Goal: Information Seeking & Learning: Learn about a topic

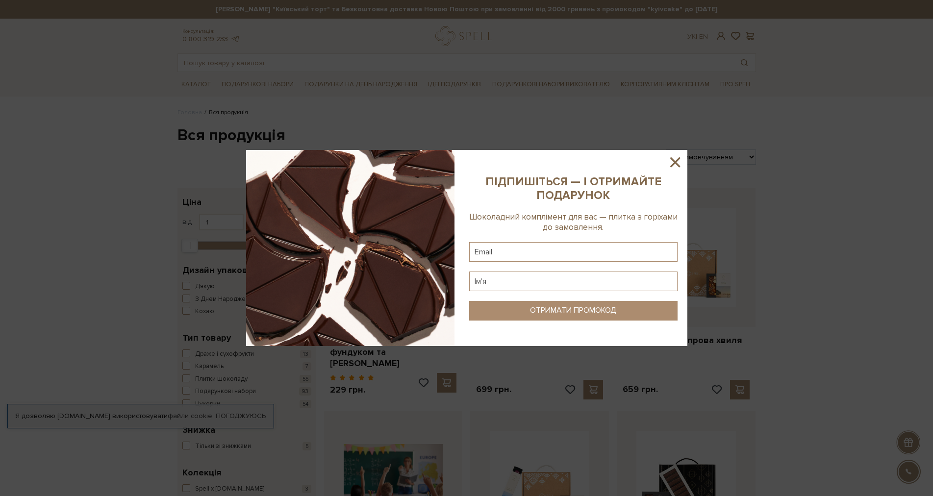
click at [677, 161] on icon at bounding box center [674, 162] width 17 height 17
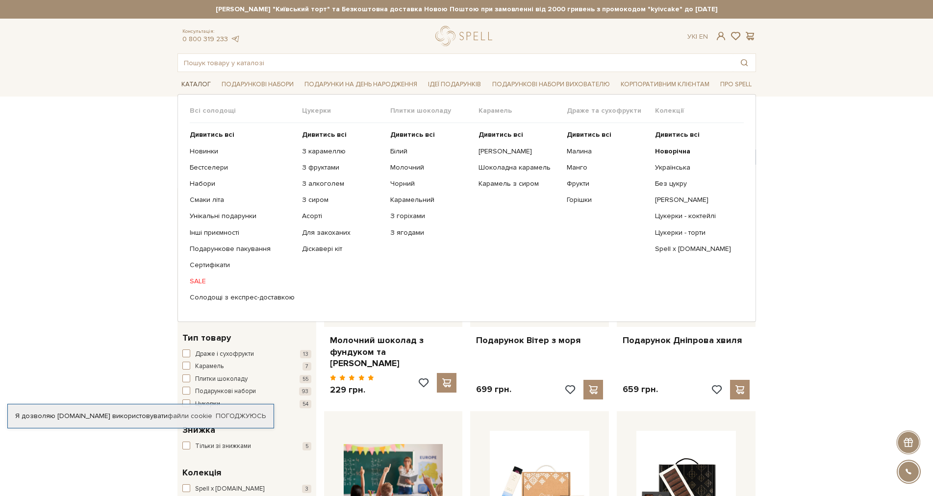
click at [195, 82] on link "Каталог" at bounding box center [195, 84] width 37 height 15
click at [495, 136] on b "Дивитись всі" at bounding box center [500, 134] width 45 height 8
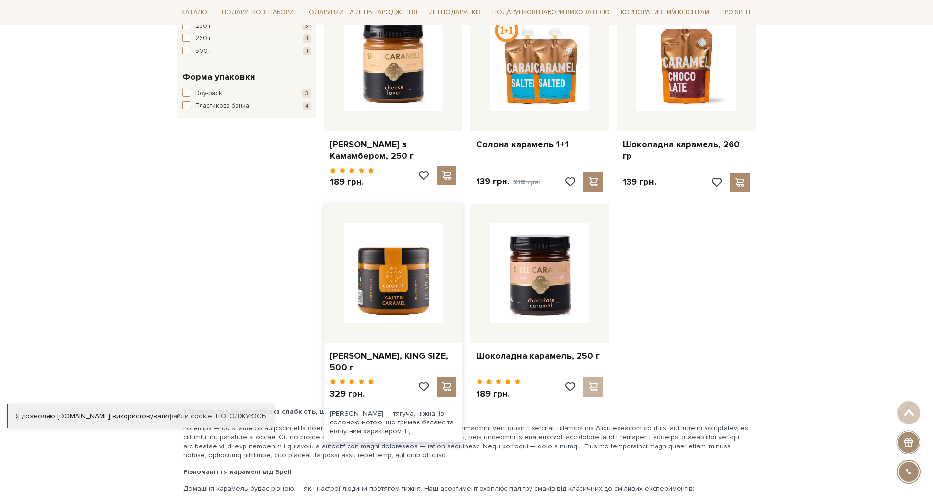
scroll to position [343, 0]
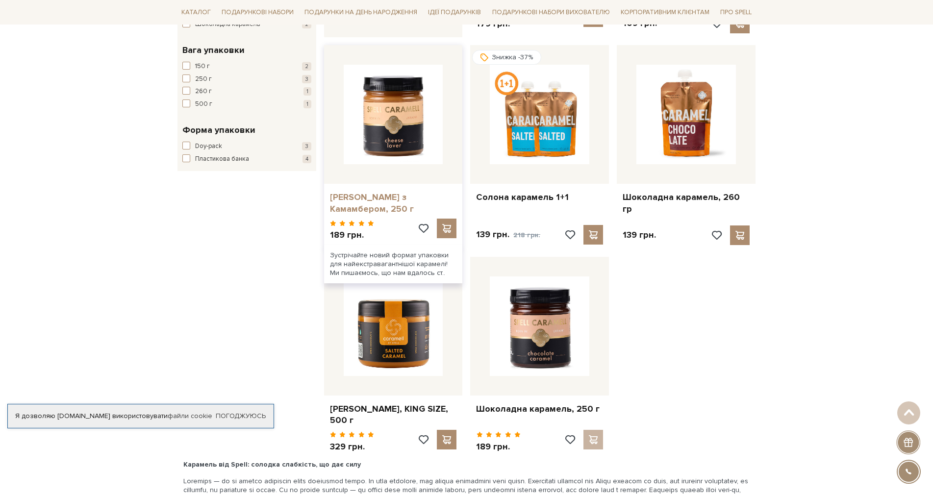
click at [388, 194] on link "[PERSON_NAME] з Камамбером, 250 г" at bounding box center [393, 203] width 127 height 23
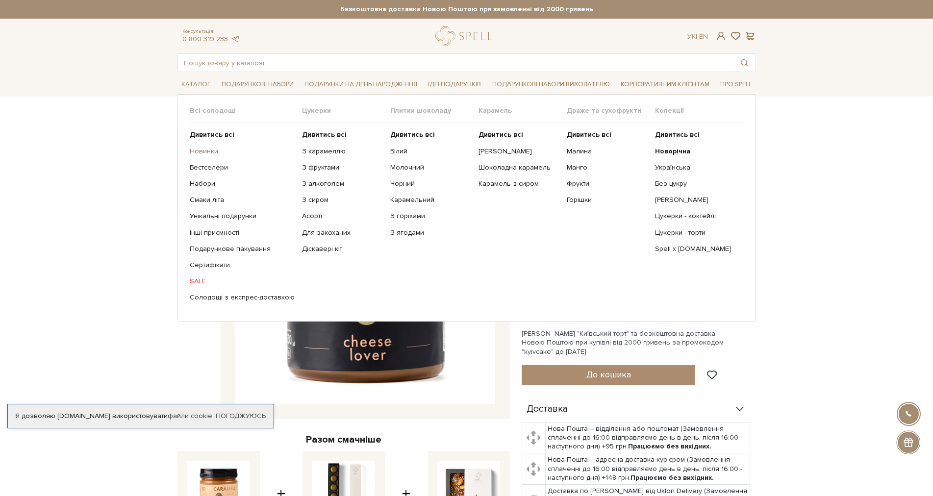
click at [211, 149] on link "Новинки" at bounding box center [242, 151] width 105 height 9
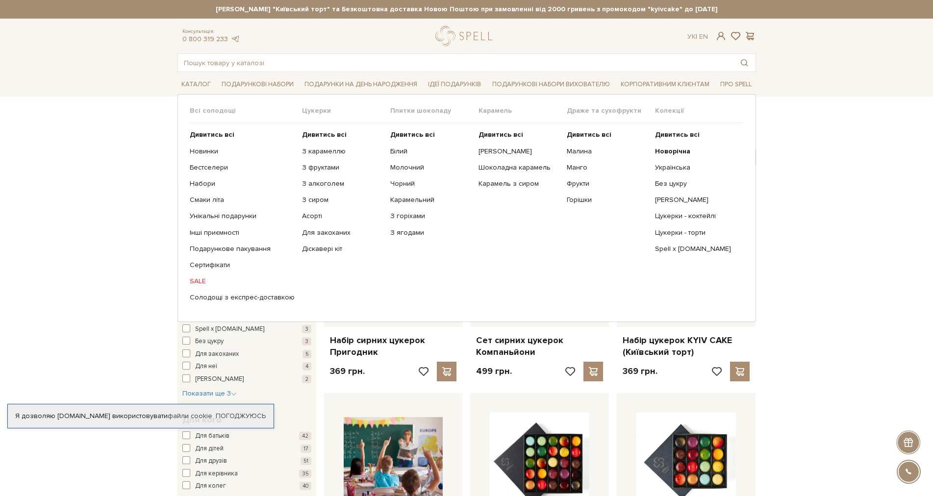
click at [196, 282] on link "SALE" at bounding box center [242, 281] width 105 height 9
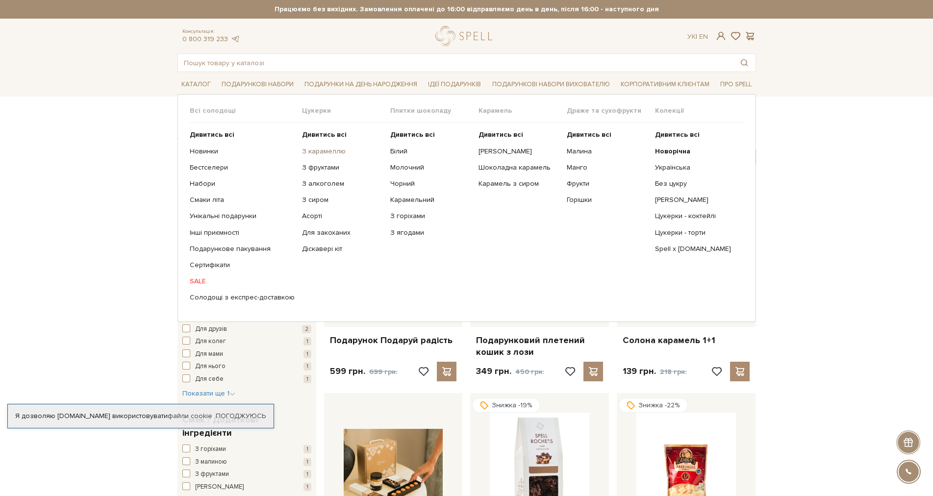
click at [312, 152] on link "З карамеллю" at bounding box center [342, 151] width 81 height 9
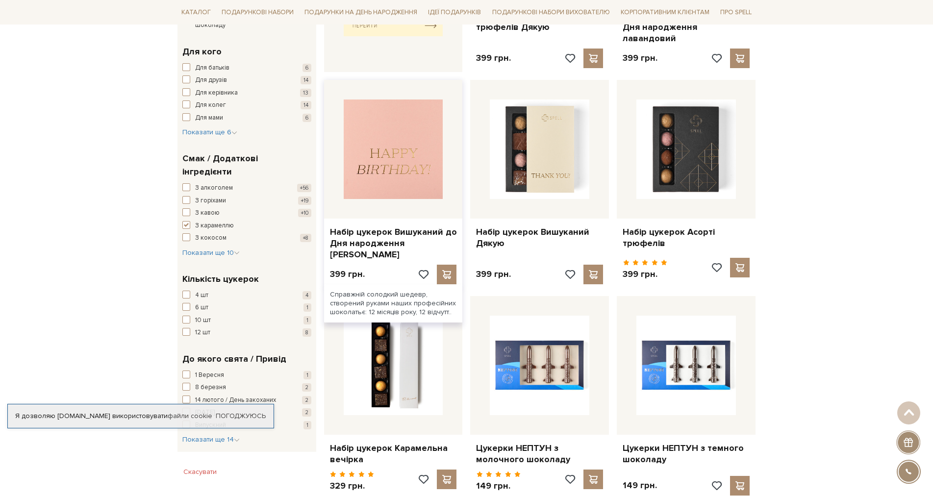
scroll to position [539, 0]
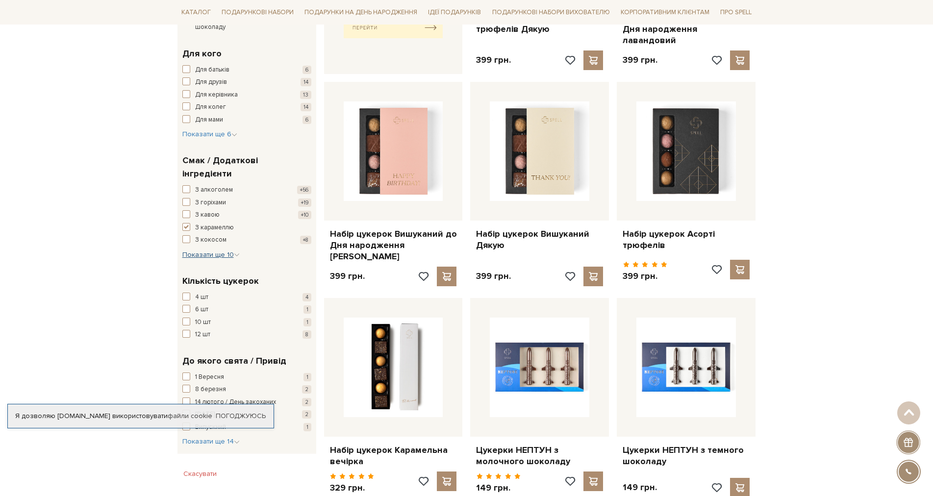
click at [211, 250] on span "Показати ще 10" at bounding box center [210, 254] width 57 height 8
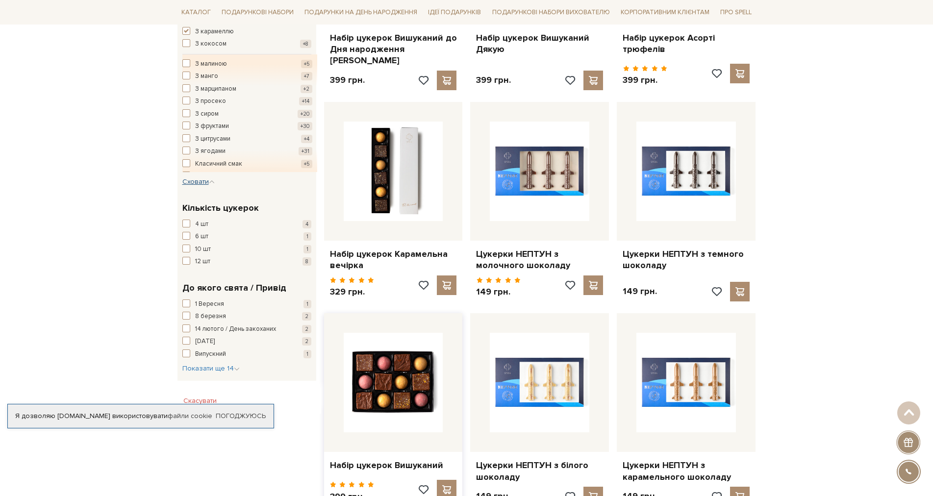
scroll to position [931, 0]
